Goal: Task Accomplishment & Management: Complete application form

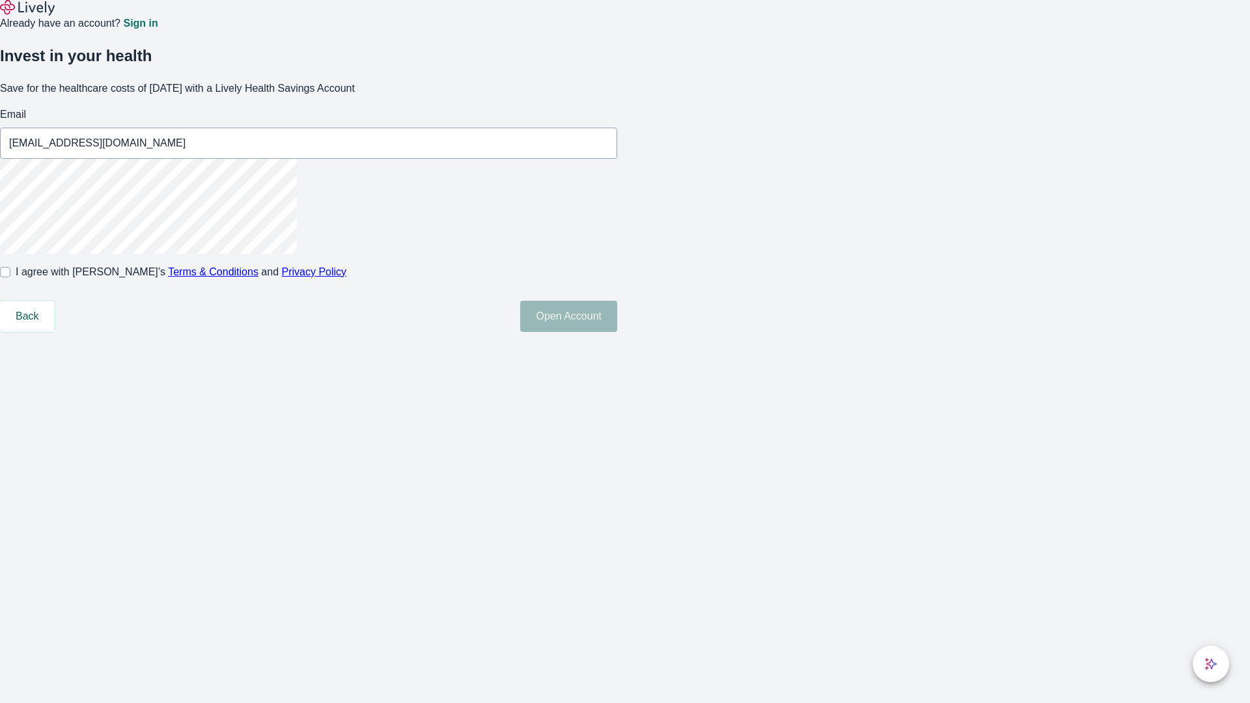
click at [10, 277] on input "I agree with Lively’s Terms & Conditions and Privacy Policy" at bounding box center [5, 272] width 10 height 10
checkbox input "true"
click at [617, 332] on button "Open Account" at bounding box center [568, 316] width 97 height 31
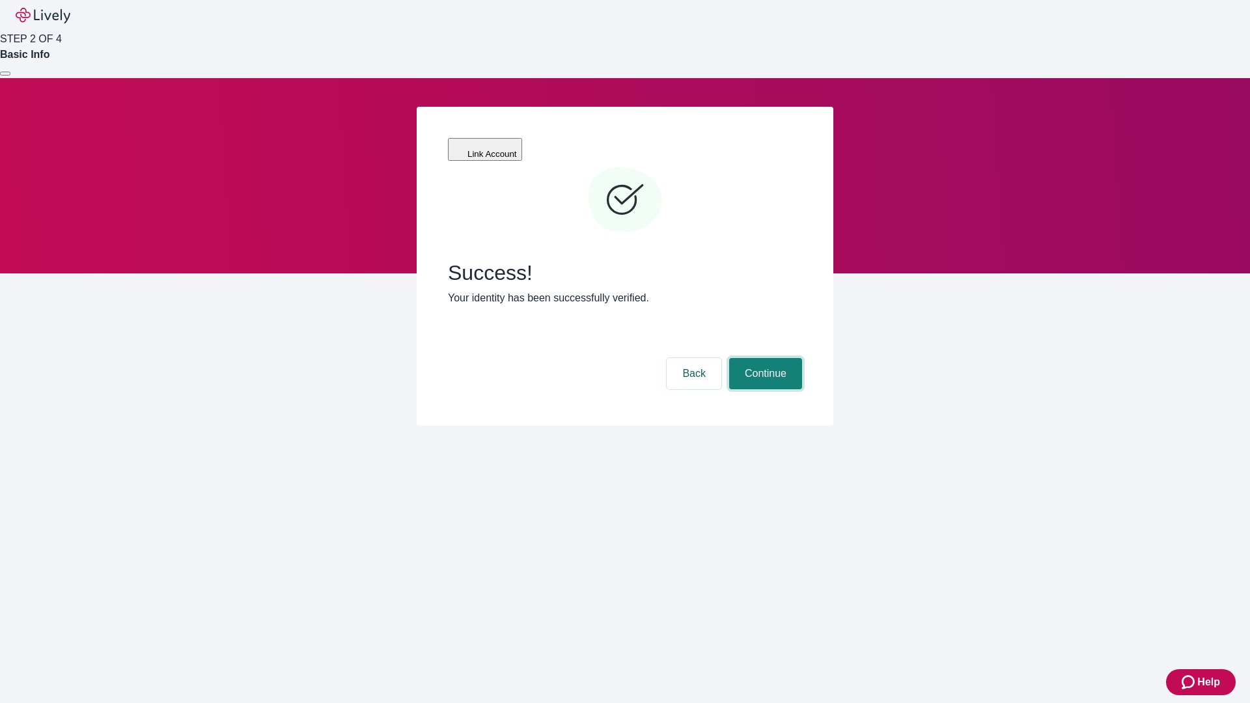
click at [764, 358] on button "Continue" at bounding box center [765, 373] width 73 height 31
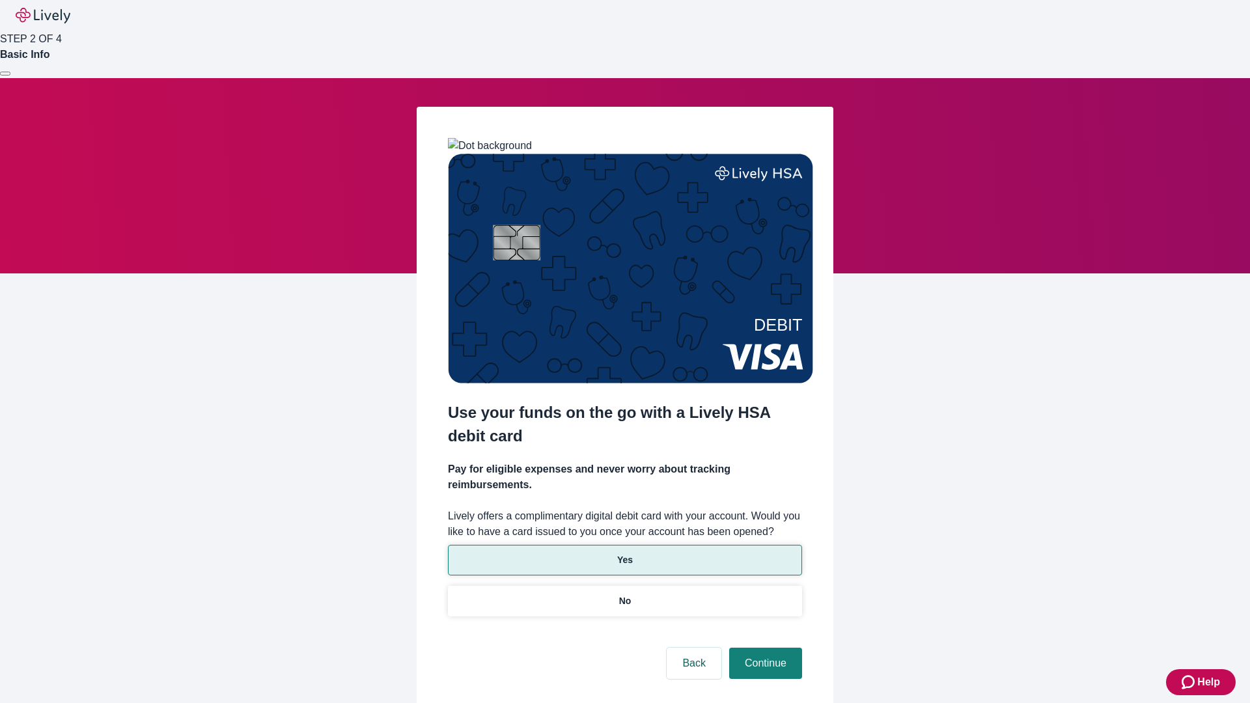
click at [624, 553] on p "Yes" at bounding box center [625, 560] width 16 height 14
click at [764, 648] on button "Continue" at bounding box center [765, 663] width 73 height 31
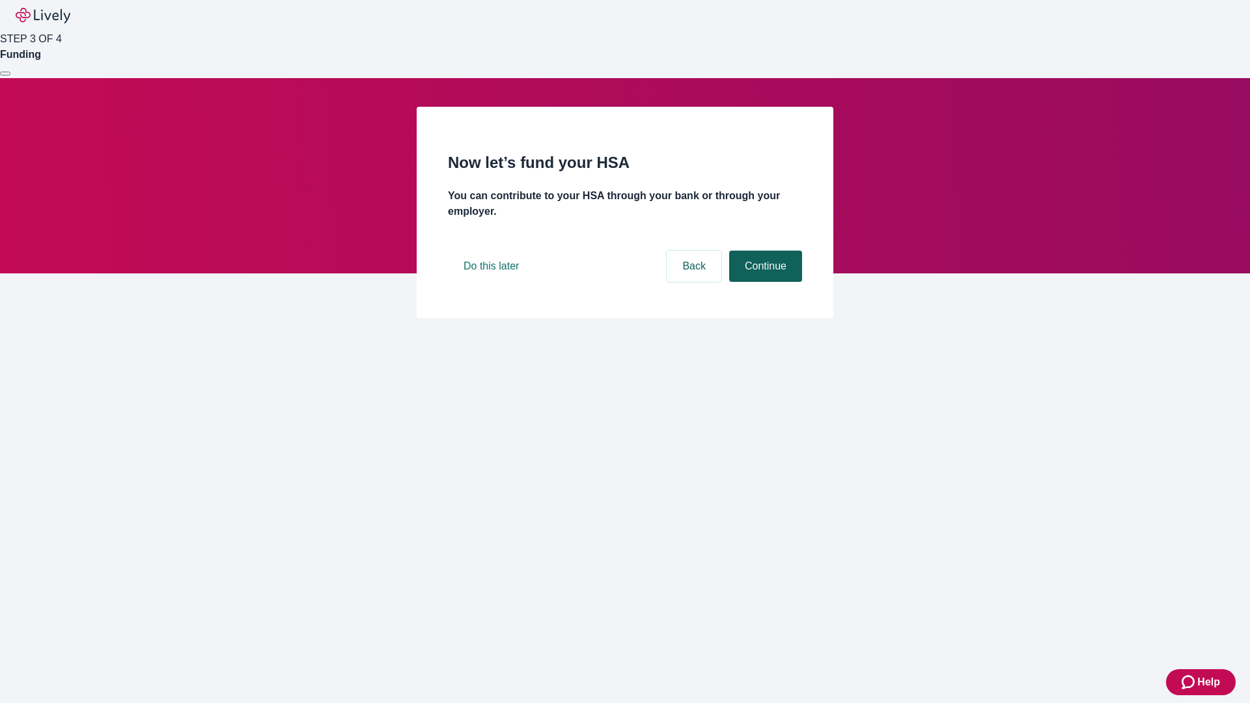
click at [764, 282] on button "Continue" at bounding box center [765, 266] width 73 height 31
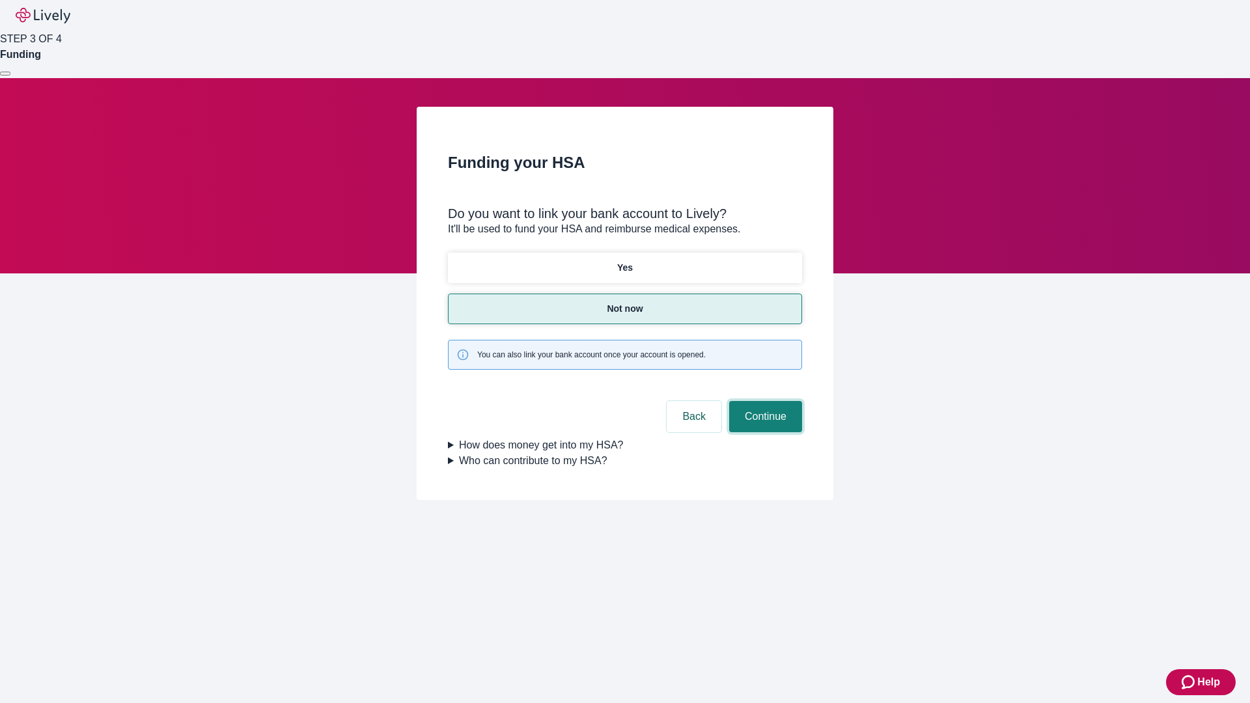
click at [764, 401] on button "Continue" at bounding box center [765, 416] width 73 height 31
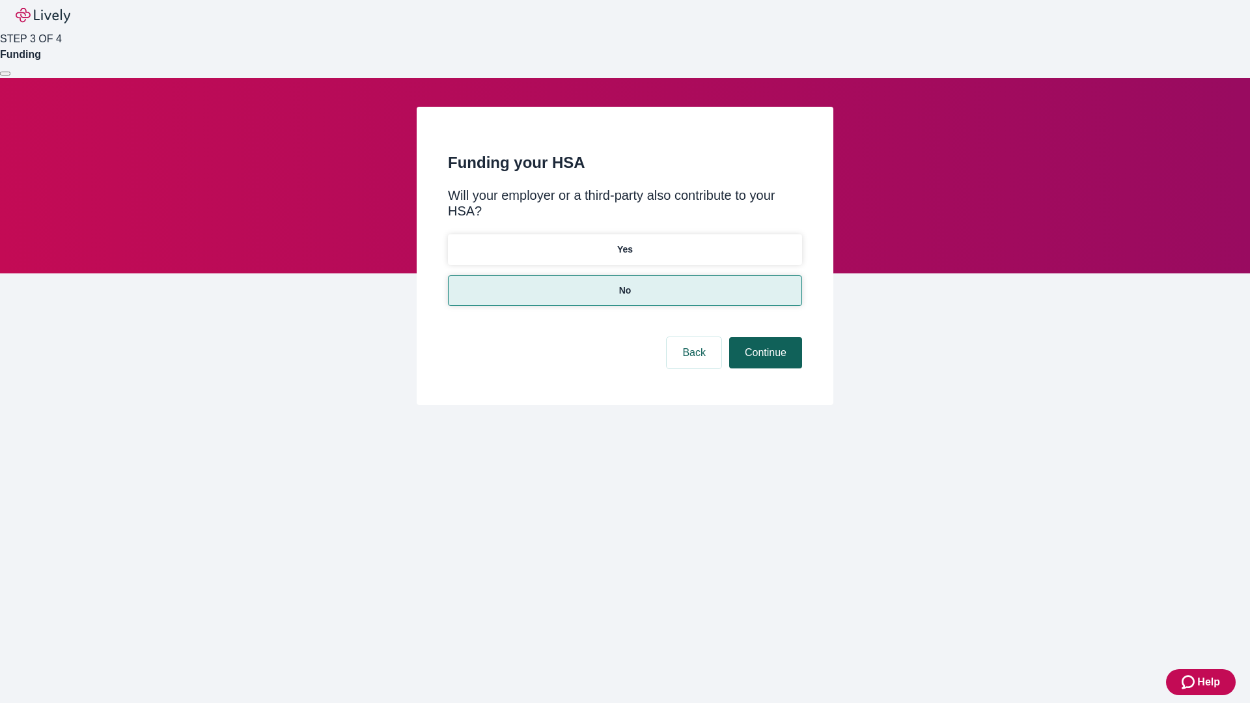
click at [764, 337] on button "Continue" at bounding box center [765, 352] width 73 height 31
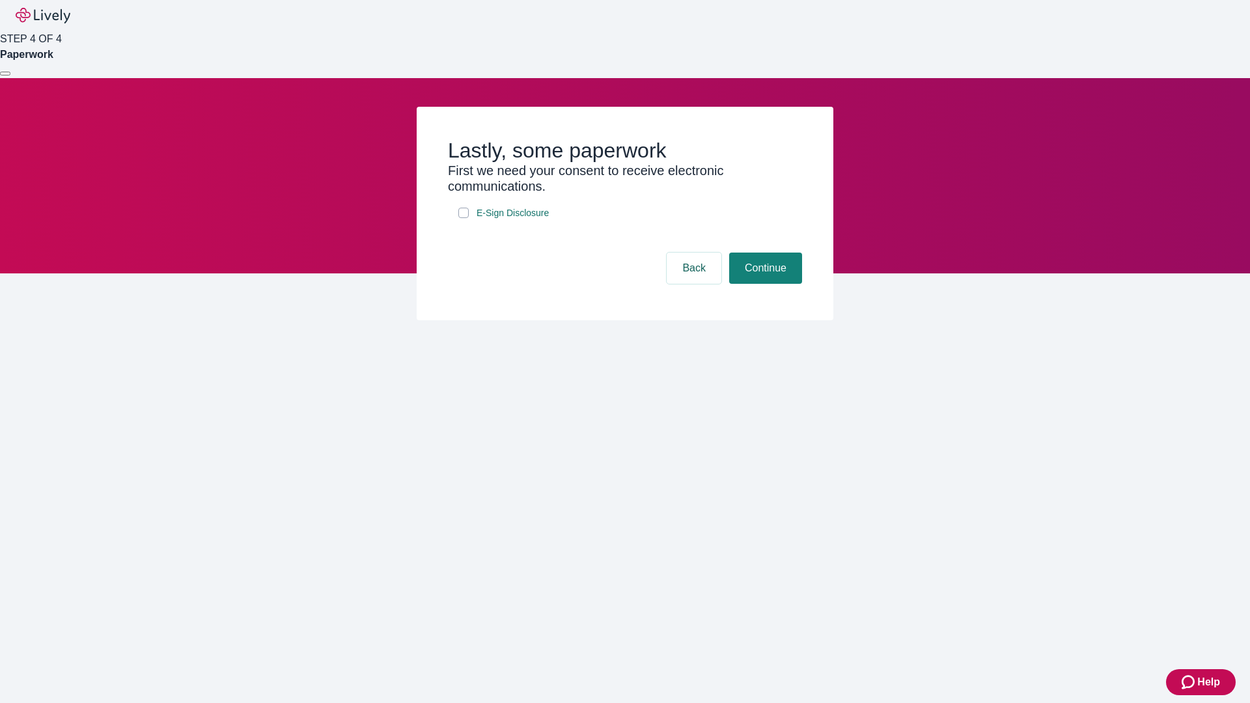
click at [464, 218] on input "E-Sign Disclosure" at bounding box center [463, 213] width 10 height 10
checkbox input "true"
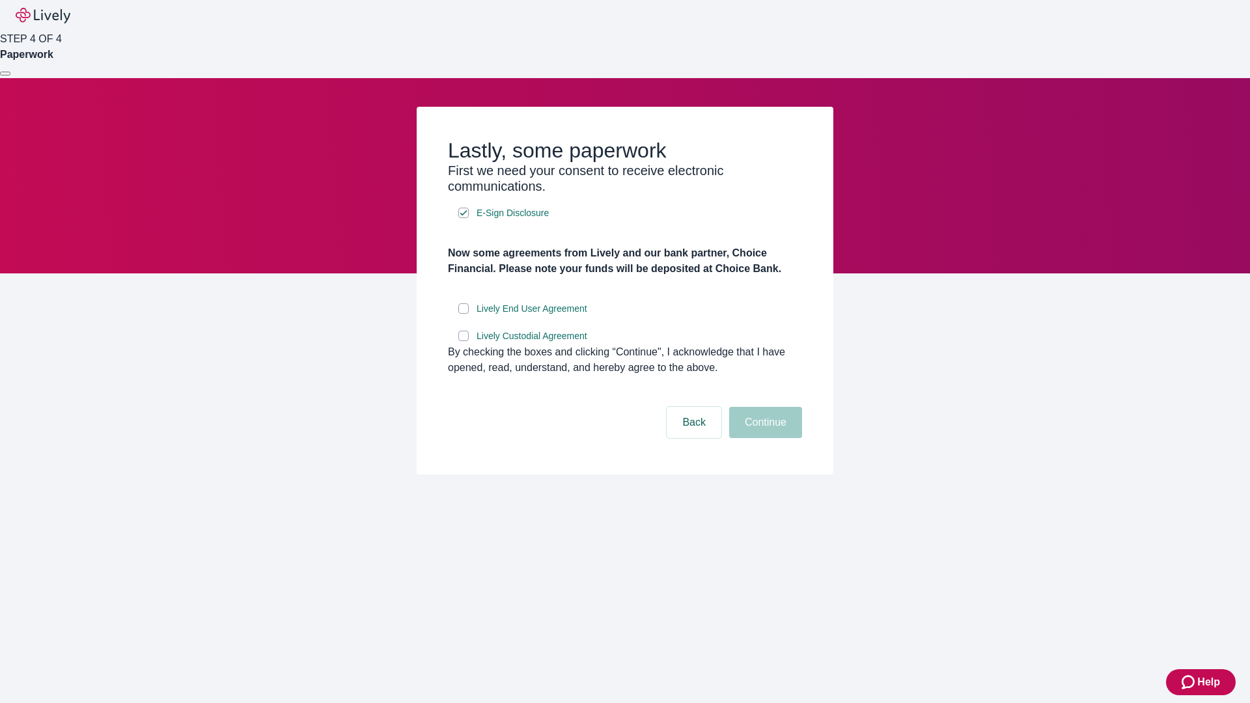
click at [464, 314] on input "Lively End User Agreement" at bounding box center [463, 308] width 10 height 10
checkbox input "true"
click at [464, 341] on input "Lively Custodial Agreement" at bounding box center [463, 336] width 10 height 10
checkbox input "true"
click at [764, 438] on button "Continue" at bounding box center [765, 422] width 73 height 31
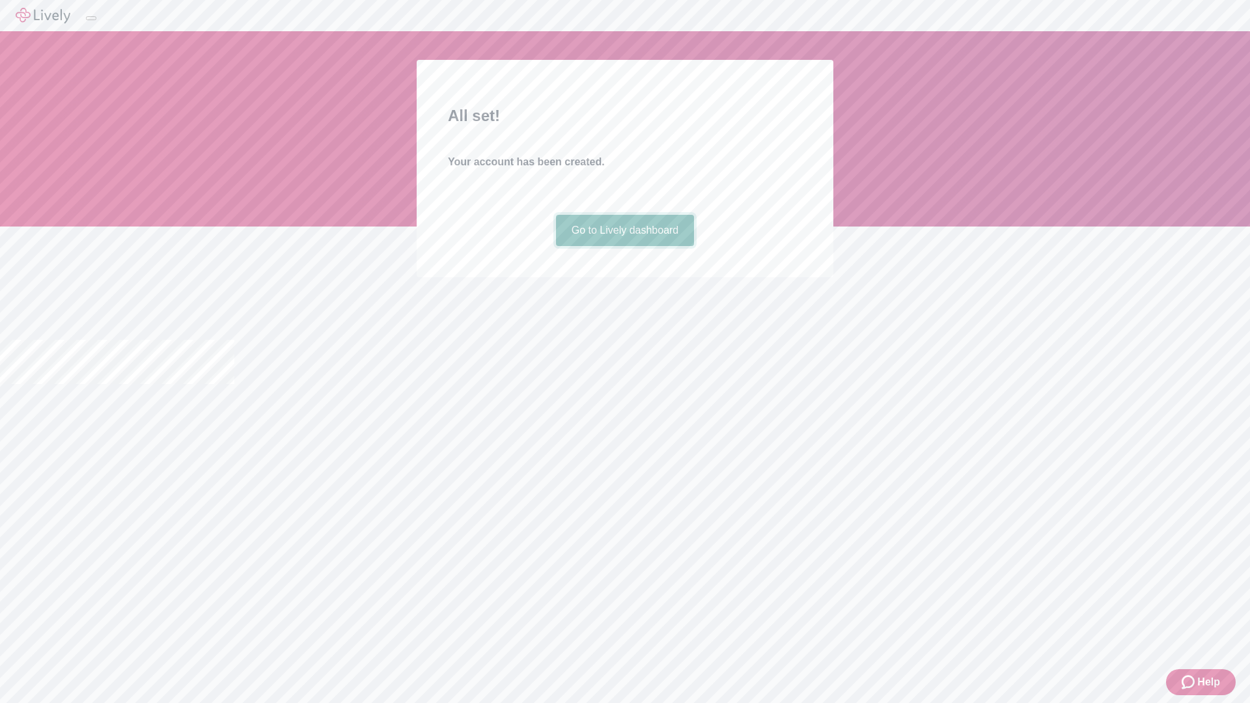
click at [624, 246] on link "Go to Lively dashboard" at bounding box center [625, 230] width 139 height 31
